Goal: Task Accomplishment & Management: Complete application form

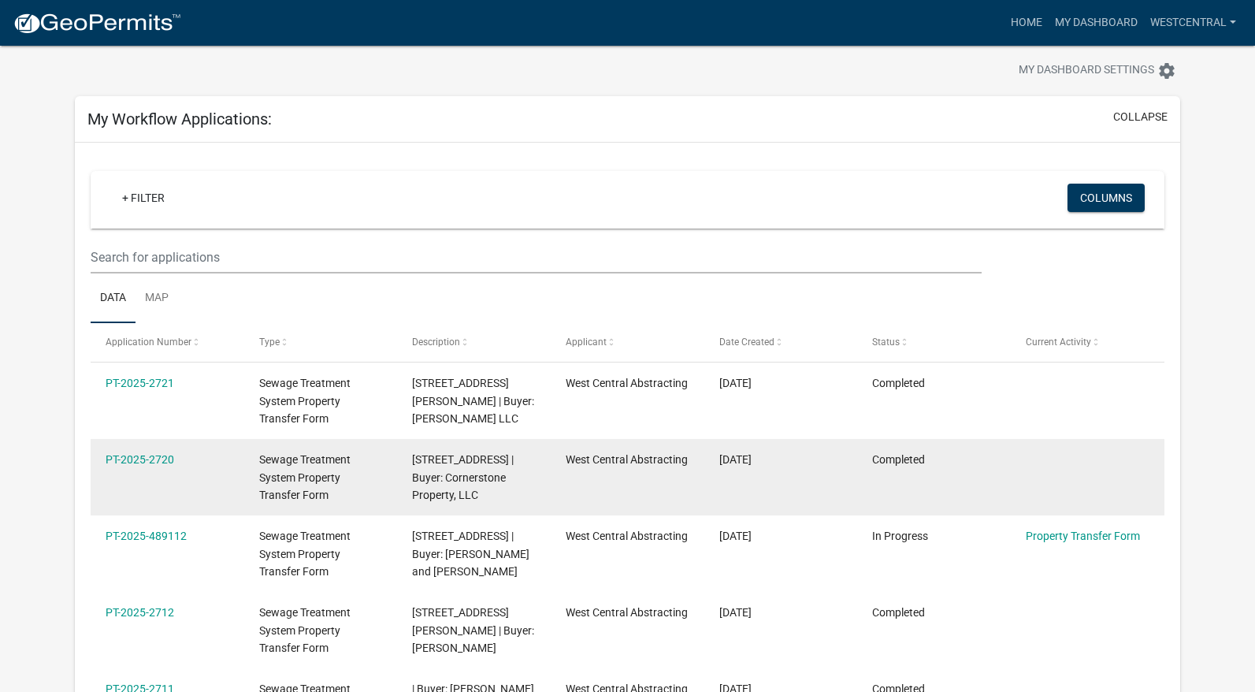
scroll to position [79, 0]
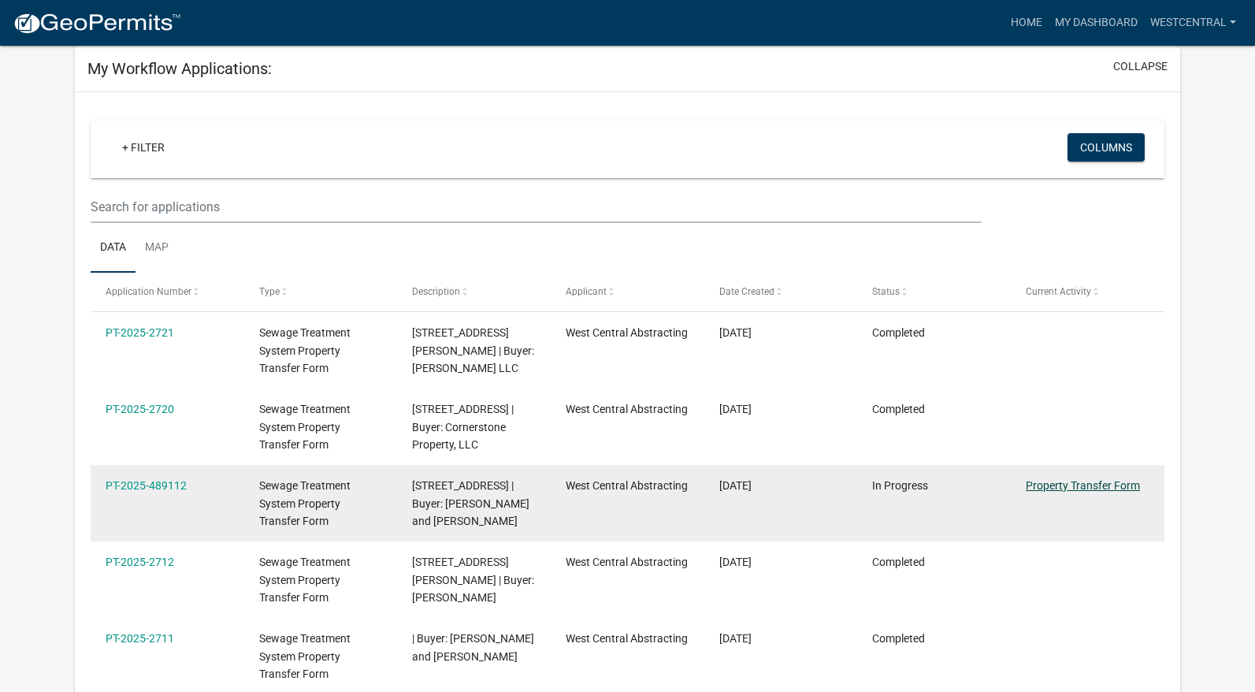
click at [1055, 487] on link "Property Transfer Form" at bounding box center [1083, 485] width 114 height 13
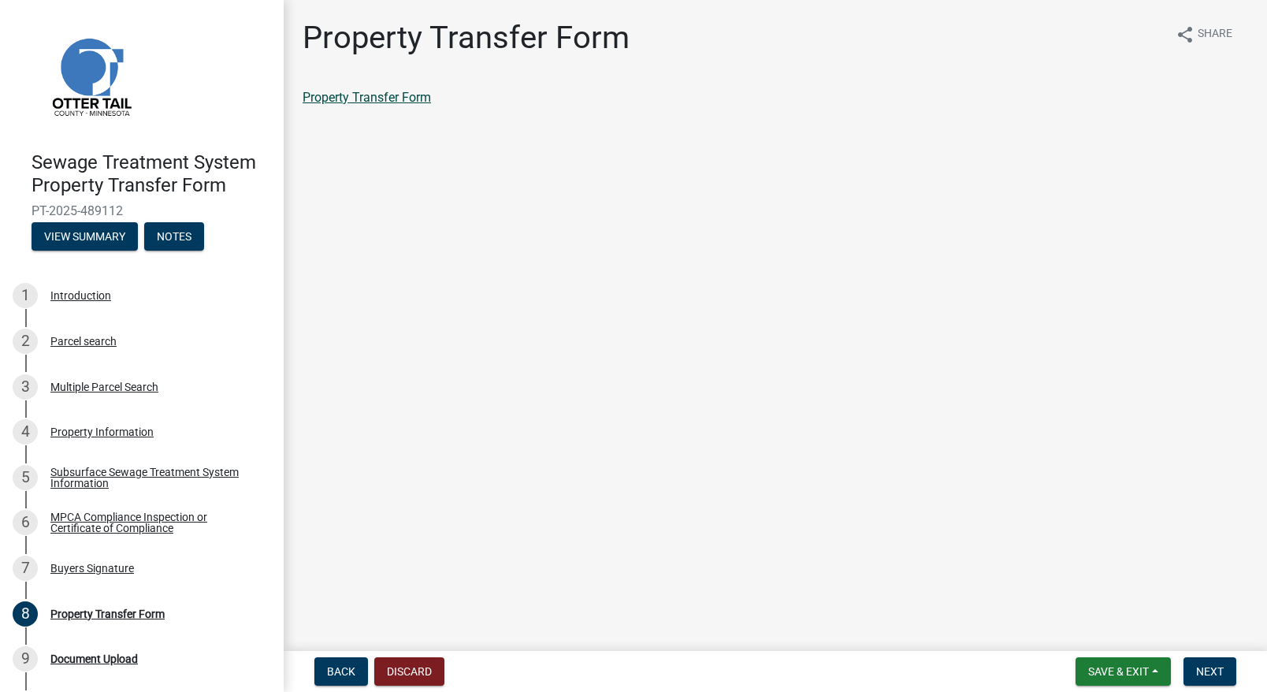
click at [402, 101] on link "Property Transfer Form" at bounding box center [367, 97] width 128 height 15
click at [1221, 678] on button "Next" at bounding box center [1209, 671] width 53 height 28
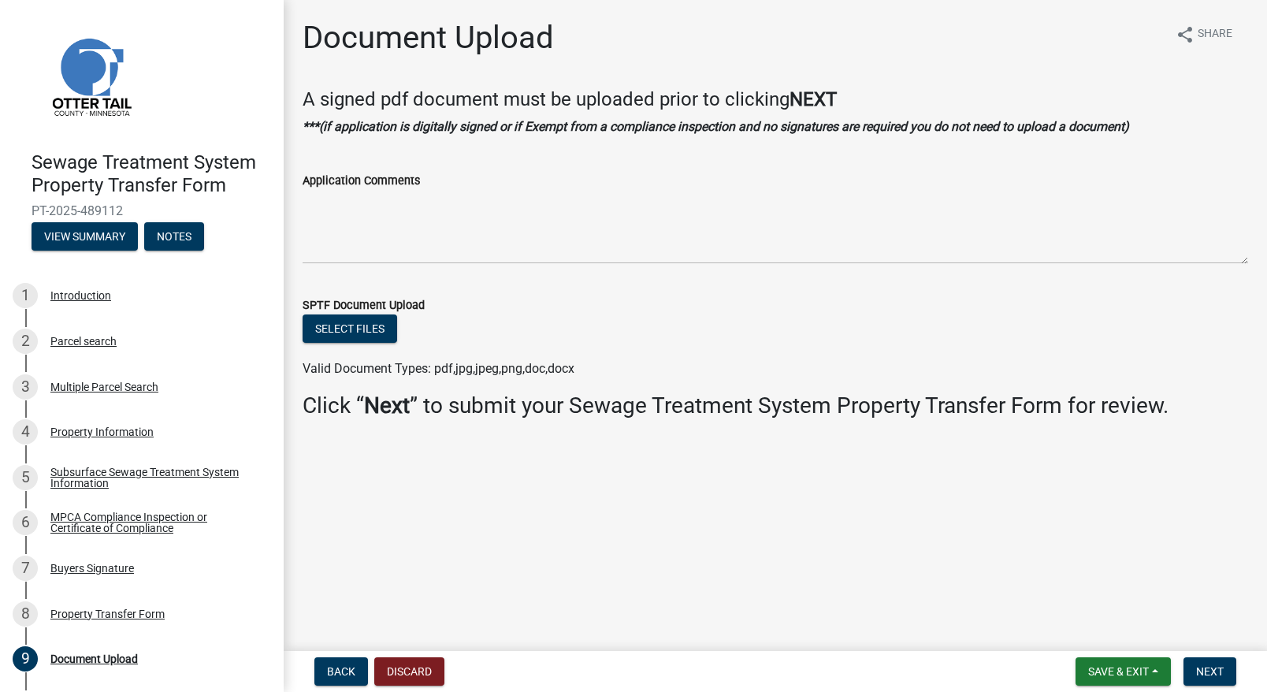
drag, startPoint x: 645, startPoint y: 559, endPoint x: 582, endPoint y: 553, distance: 63.3
click at [582, 552] on main "Document Upload share Share A signed pdf document must be uploaded prior to cli…" at bounding box center [775, 322] width 983 height 644
click at [353, 332] on button "Select files" at bounding box center [350, 328] width 95 height 28
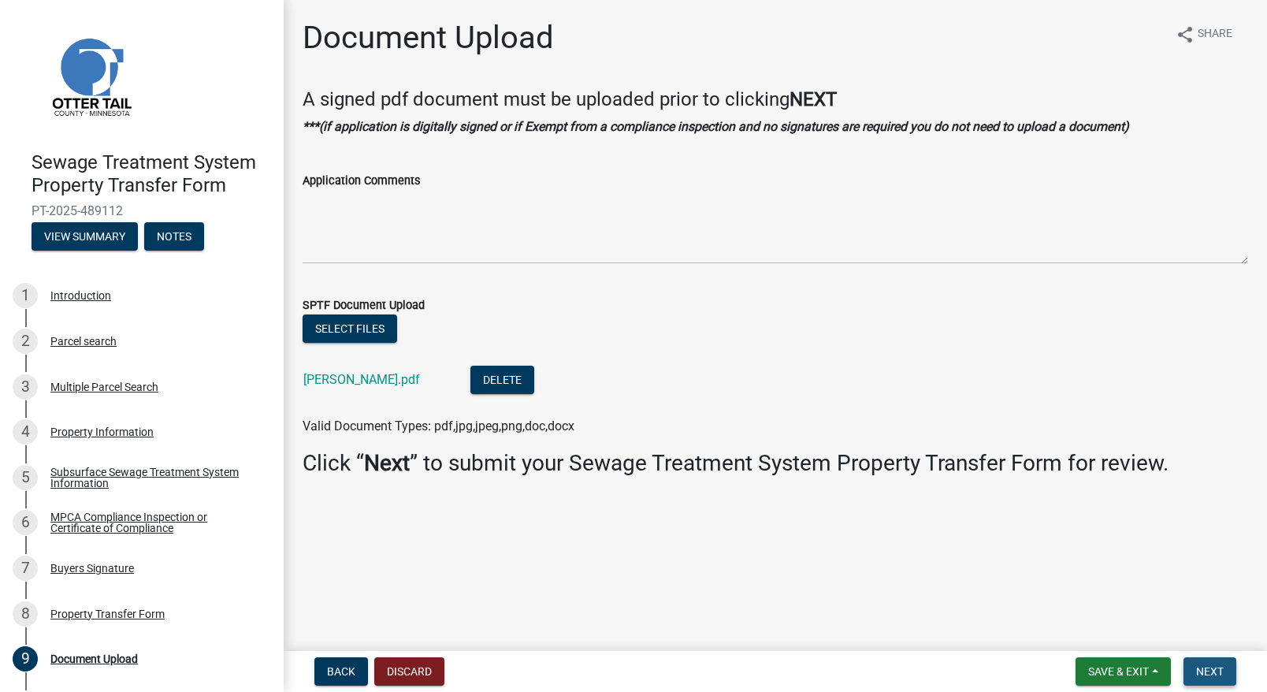
click at [1222, 675] on span "Next" at bounding box center [1210, 671] width 28 height 13
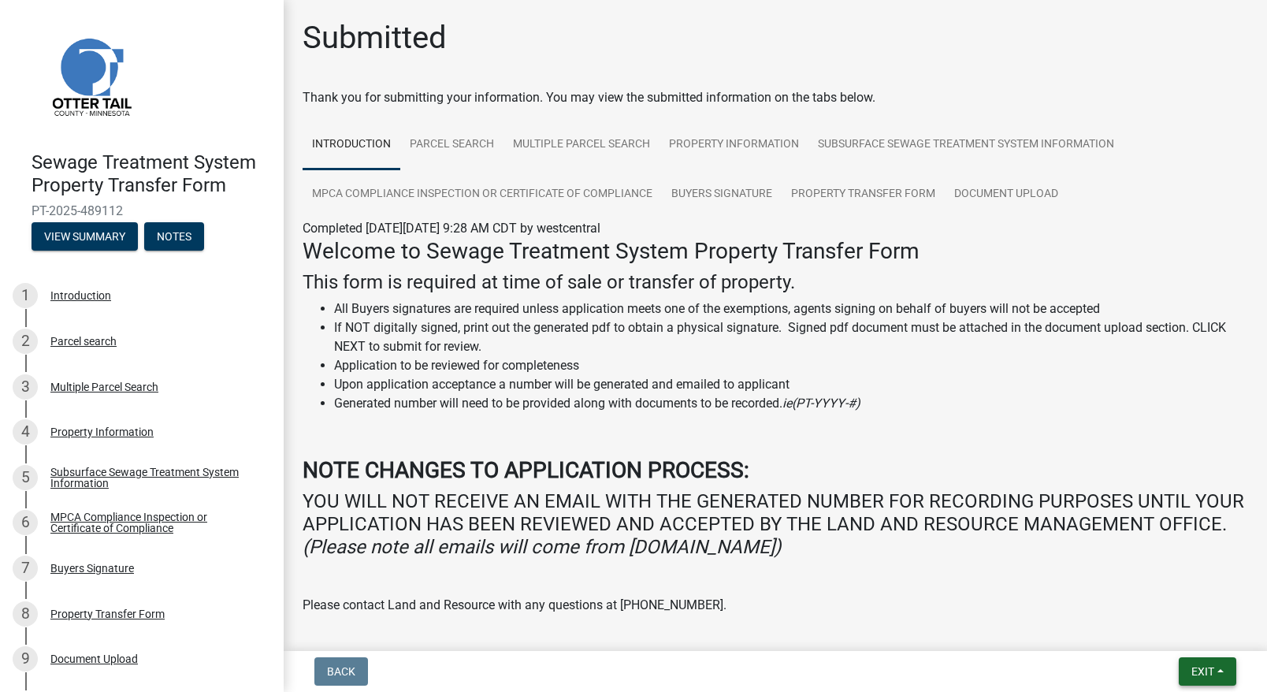
click at [1211, 679] on button "Exit" at bounding box center [1208, 671] width 58 height 28
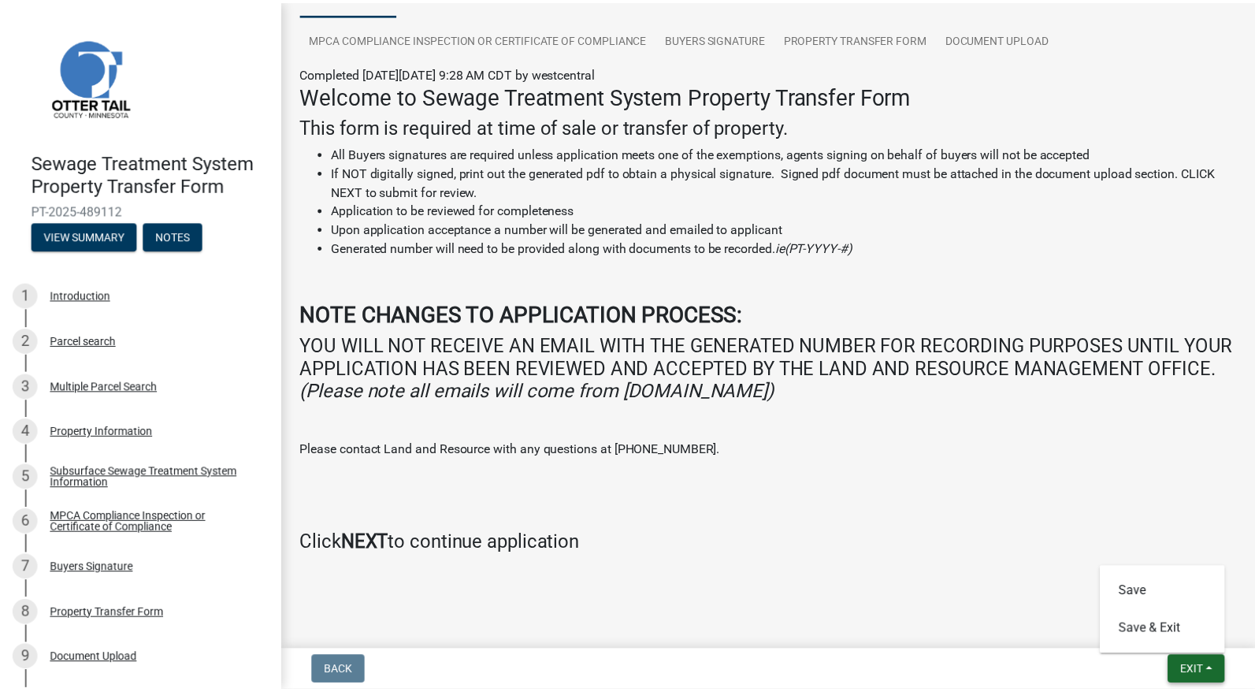
scroll to position [159, 0]
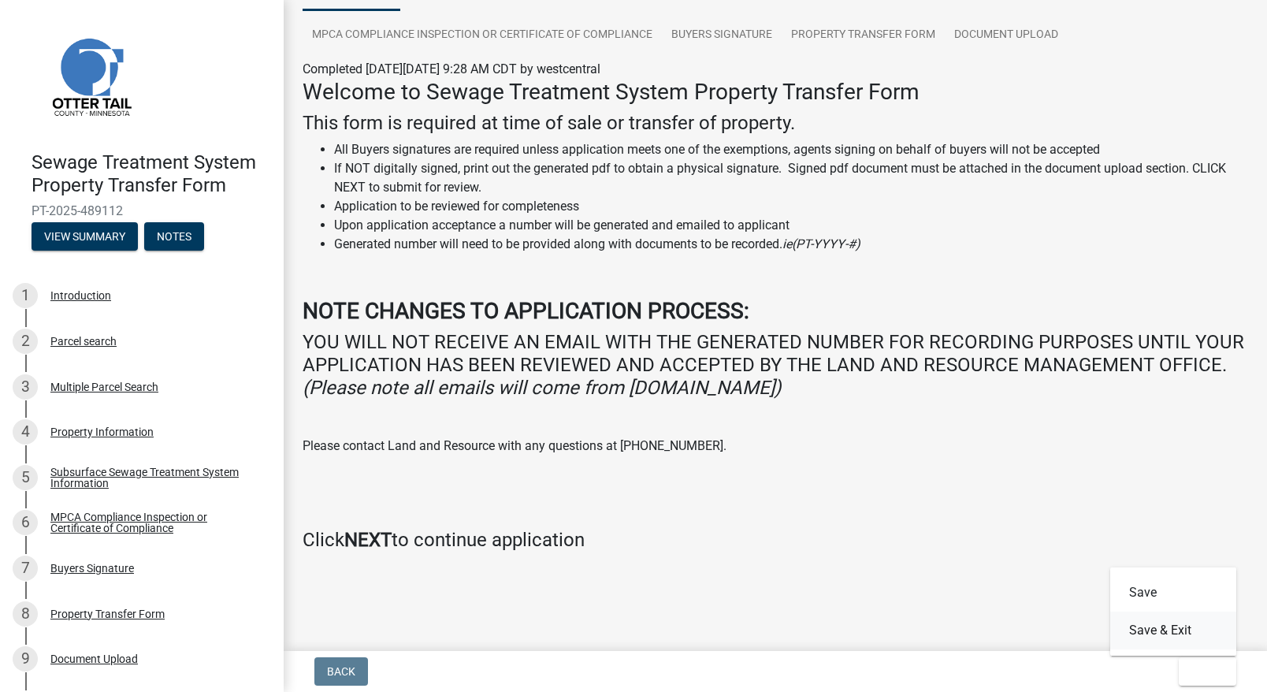
click at [1173, 627] on button "Save & Exit" at bounding box center [1173, 630] width 126 height 38
